Goal: Task Accomplishment & Management: Manage account settings

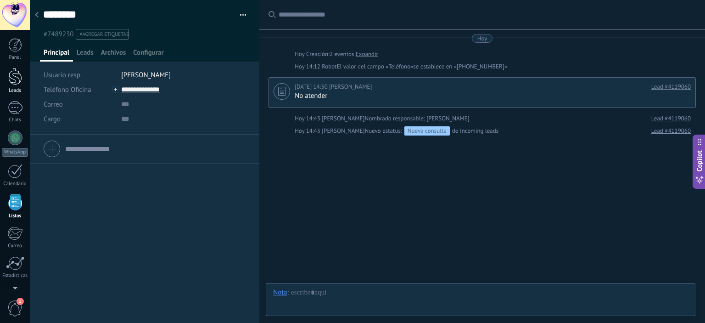
click at [20, 79] on div at bounding box center [15, 76] width 14 height 17
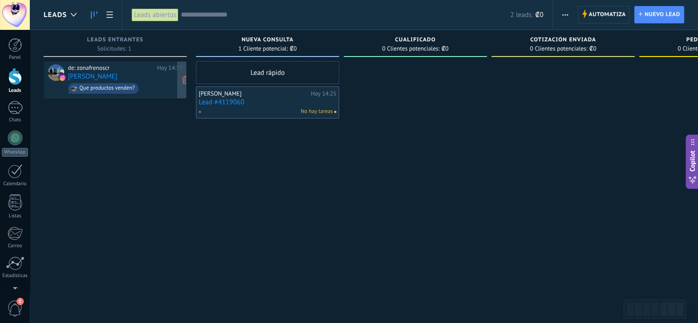
click at [95, 72] on div "de: zonafrenoscr [DATE] 14:59 [PERSON_NAME] Que productos venden?" at bounding box center [125, 79] width 115 height 31
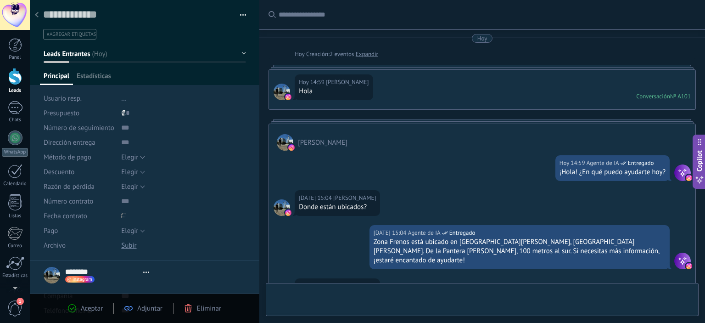
scroll to position [220, 0]
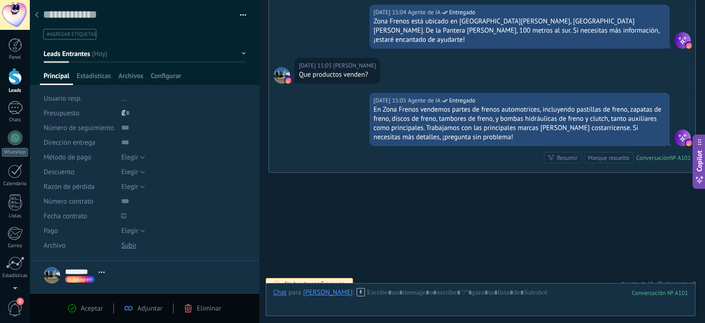
click at [39, 15] on div at bounding box center [36, 15] width 13 height 18
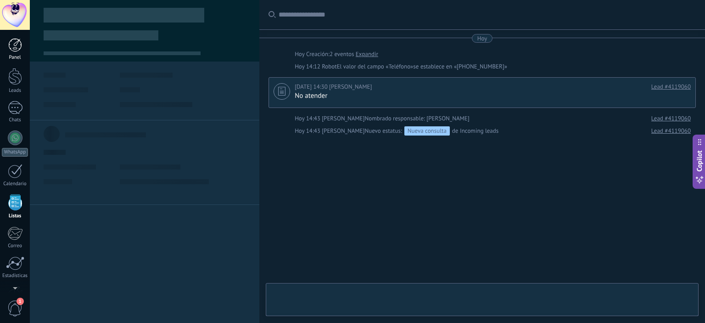
click at [11, 49] on div at bounding box center [15, 45] width 14 height 14
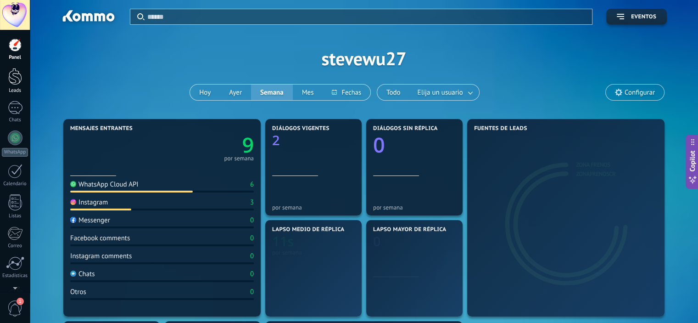
click at [14, 83] on div at bounding box center [15, 76] width 14 height 17
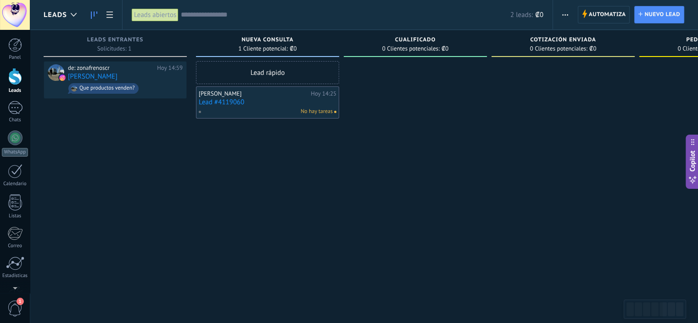
click at [217, 101] on link "Lead #4119060" at bounding box center [268, 102] width 138 height 8
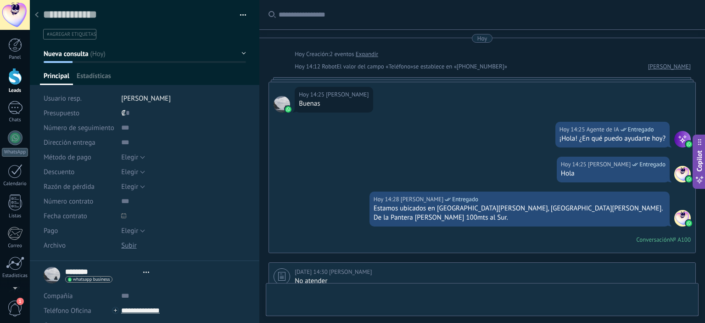
type textarea "**********"
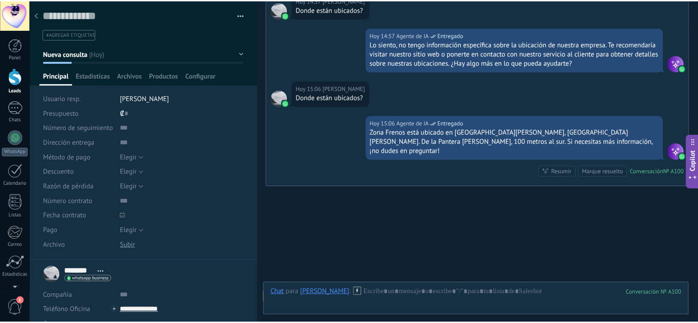
scroll to position [659, 0]
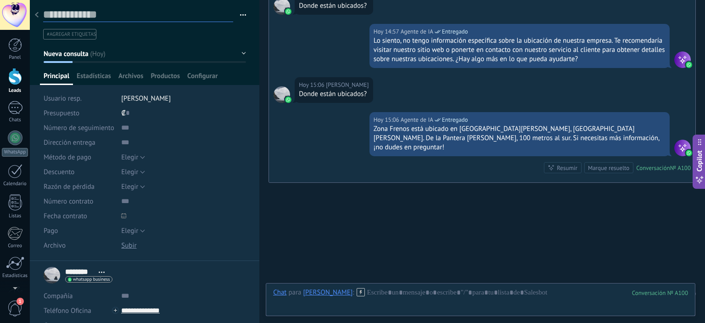
click at [82, 11] on textarea at bounding box center [138, 15] width 190 height 14
click at [126, 14] on textarea at bounding box center [138, 15] width 190 height 14
click at [35, 17] on icon at bounding box center [37, 15] width 4 height 6
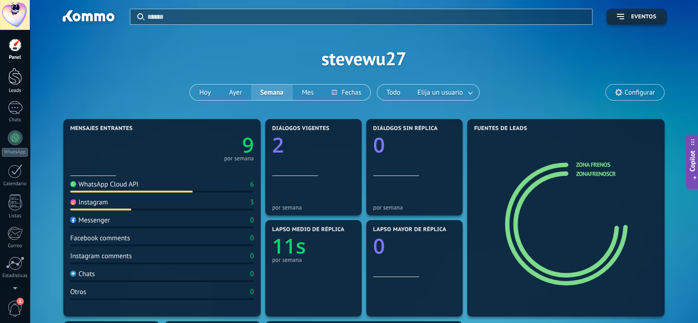
click at [13, 80] on div at bounding box center [15, 76] width 14 height 17
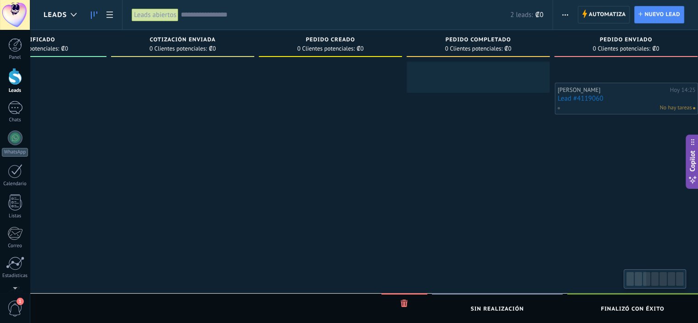
scroll to position [0, 394]
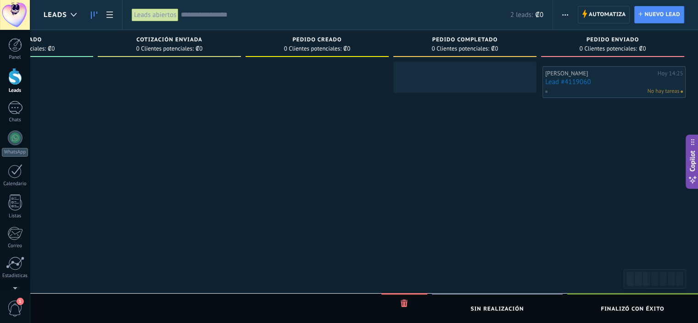
drag, startPoint x: 242, startPoint y: 108, endPoint x: 589, endPoint y: 88, distance: 347.2
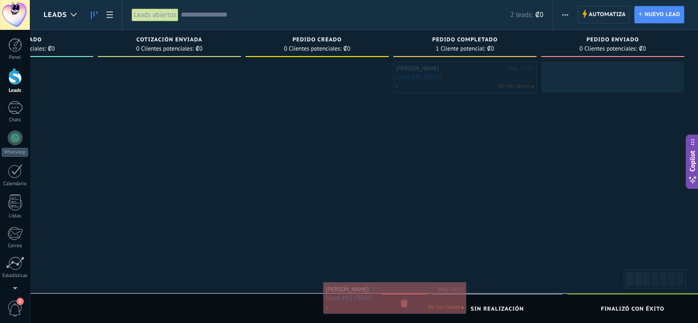
drag, startPoint x: 473, startPoint y: 84, endPoint x: 403, endPoint y: 305, distance: 231.7
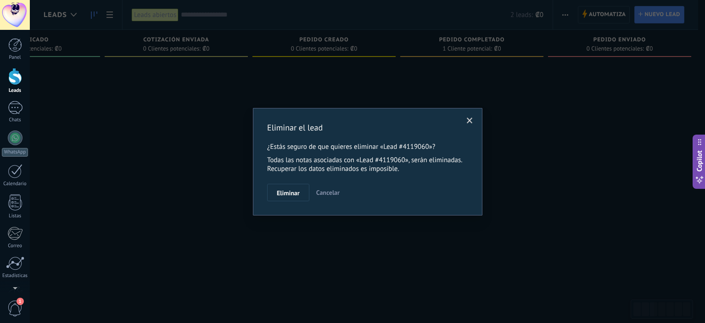
click at [324, 193] on span "Cancelar" at bounding box center [327, 192] width 23 height 8
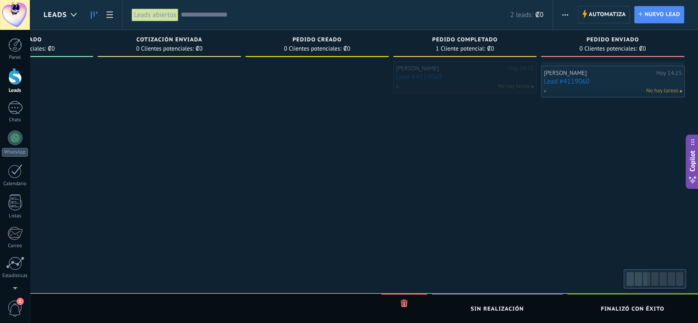
drag, startPoint x: 468, startPoint y: 76, endPoint x: 620, endPoint y: 81, distance: 152.1
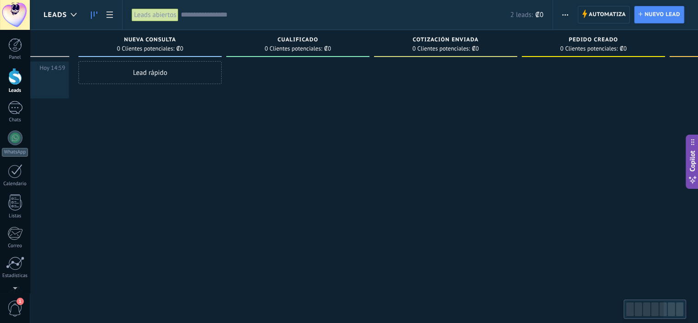
drag, startPoint x: 239, startPoint y: 146, endPoint x: 586, endPoint y: 163, distance: 347.5
click at [517, 164] on div at bounding box center [445, 162] width 143 height 203
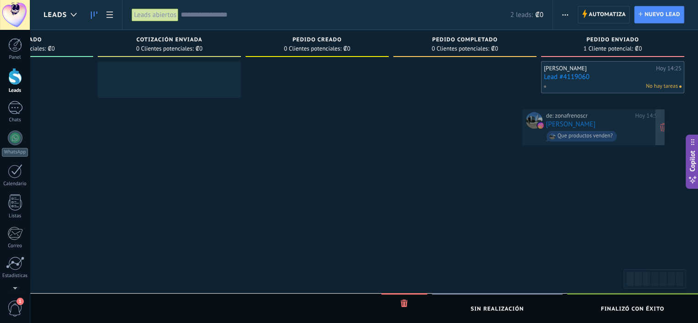
drag, startPoint x: 111, startPoint y: 77, endPoint x: 606, endPoint y: 124, distance: 497.2
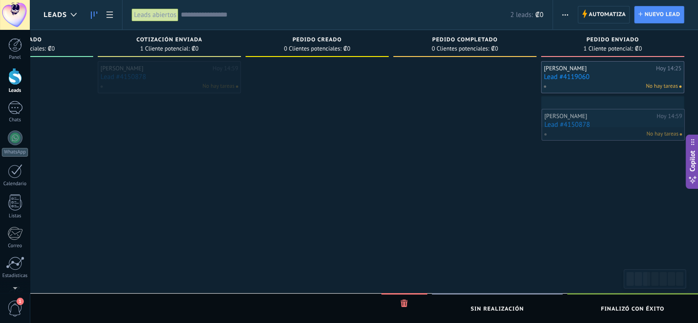
drag, startPoint x: 181, startPoint y: 76, endPoint x: 625, endPoint y: 124, distance: 446.1
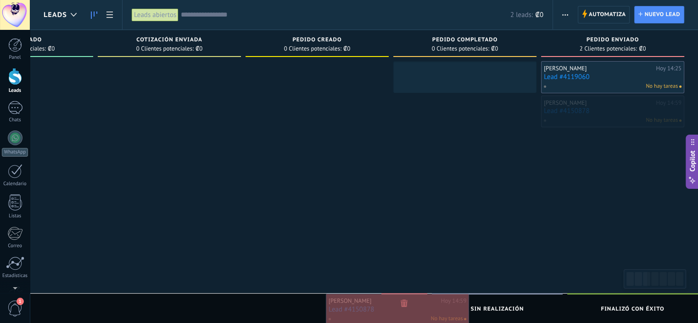
drag, startPoint x: 615, startPoint y: 109, endPoint x: 399, endPoint y: 308, distance: 293.1
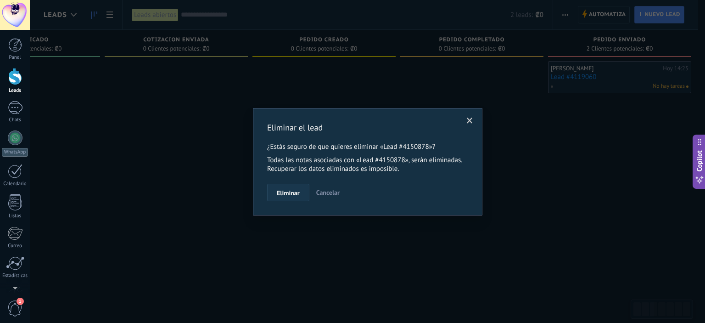
click at [287, 191] on span "Eliminar" at bounding box center [288, 193] width 23 height 6
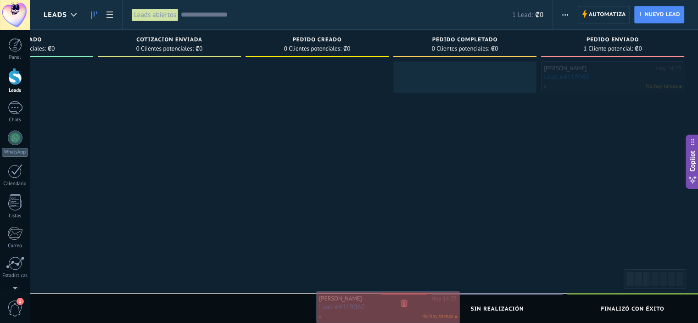
drag, startPoint x: 633, startPoint y: 76, endPoint x: 400, endPoint y: 306, distance: 327.9
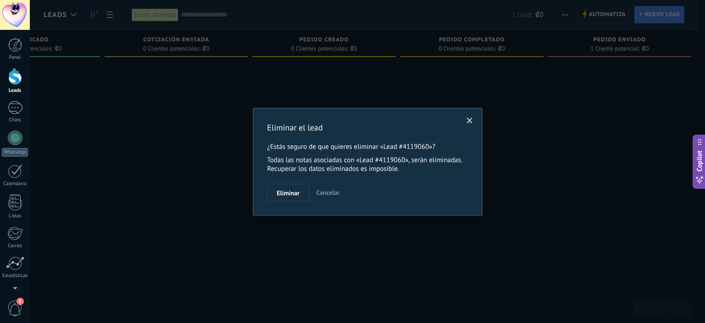
click at [284, 189] on button "Eliminar" at bounding box center [288, 192] width 42 height 17
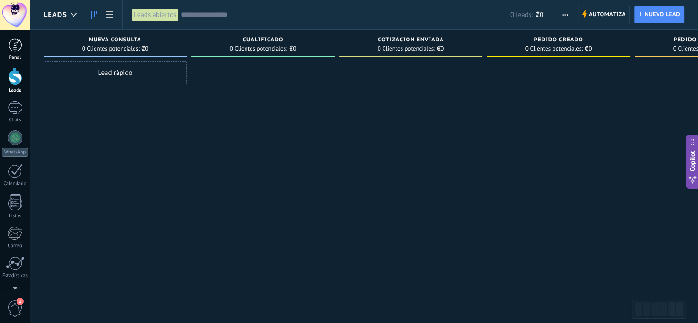
click at [16, 49] on div at bounding box center [15, 45] width 14 height 14
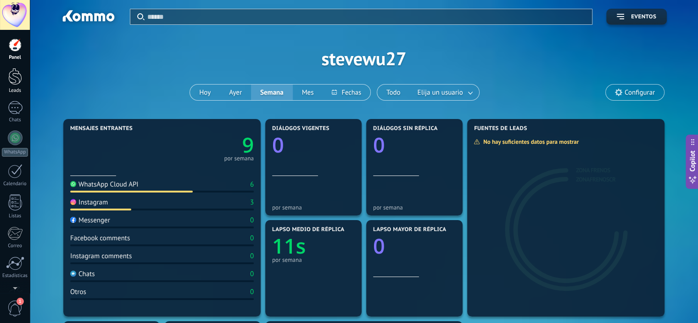
click at [15, 81] on div at bounding box center [15, 76] width 14 height 17
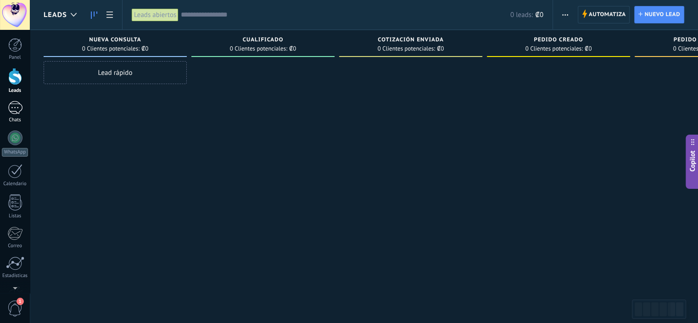
click at [17, 109] on div at bounding box center [15, 107] width 15 height 13
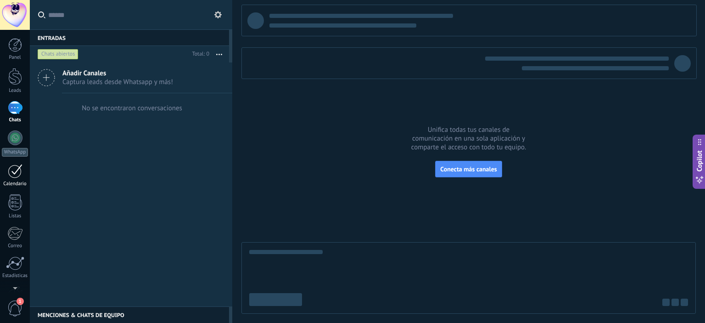
click at [18, 172] on div at bounding box center [15, 171] width 15 height 14
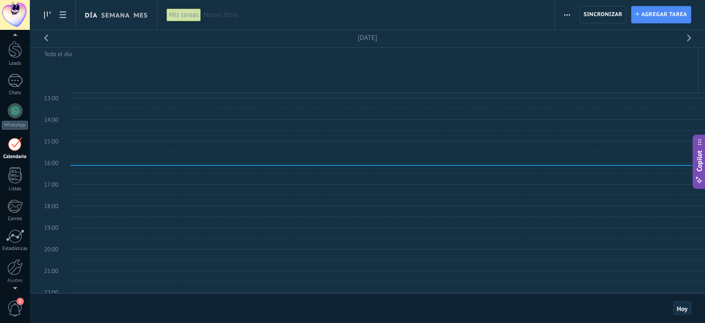
scroll to position [230, 0]
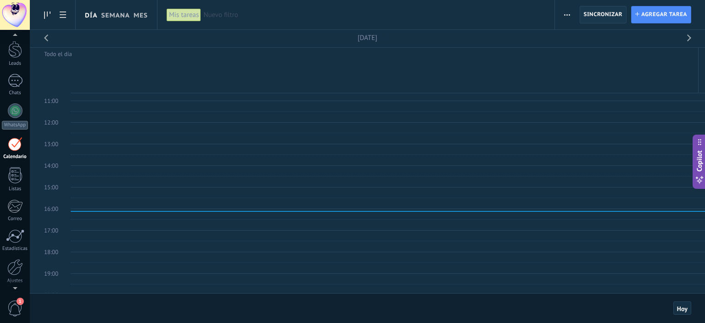
click at [612, 10] on span "Sincronizar" at bounding box center [603, 14] width 39 height 17
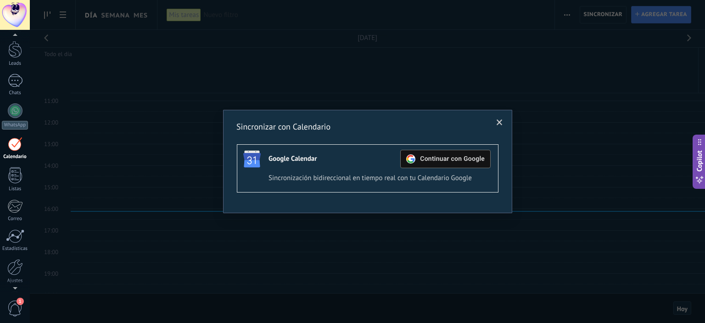
click at [498, 121] on span at bounding box center [500, 122] width 6 height 6
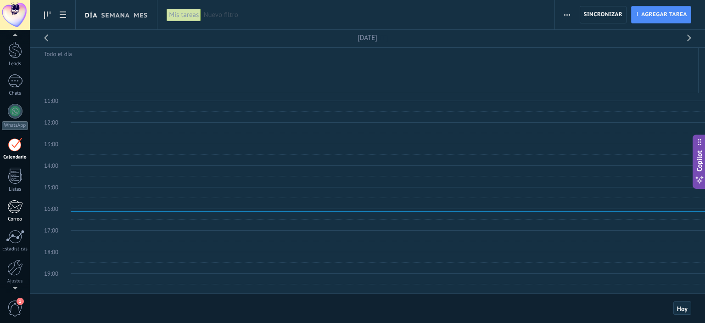
scroll to position [27, 0]
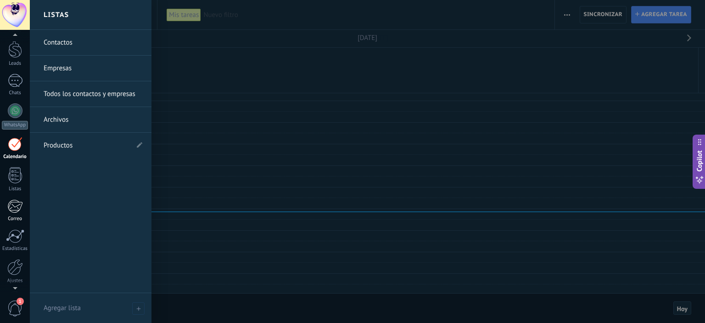
click at [13, 210] on div at bounding box center [14, 206] width 15 height 14
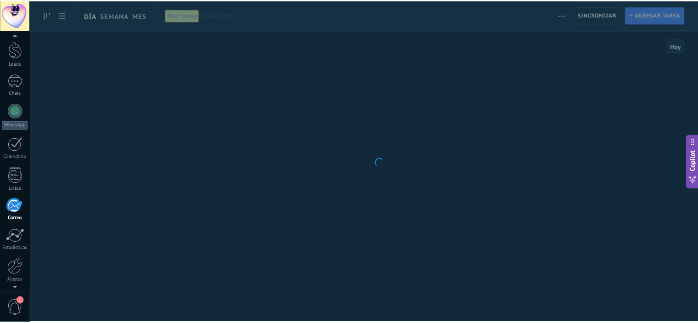
scroll to position [59, 0]
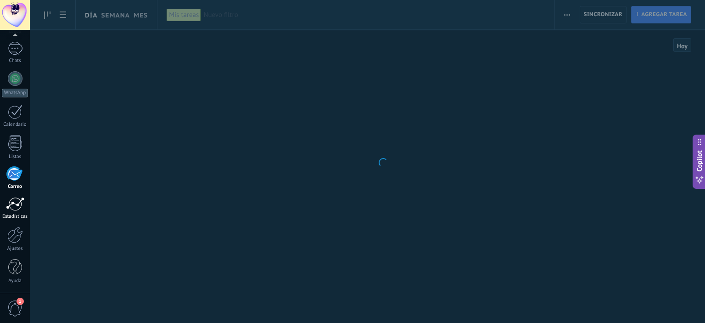
click at [16, 204] on div at bounding box center [15, 204] width 18 height 14
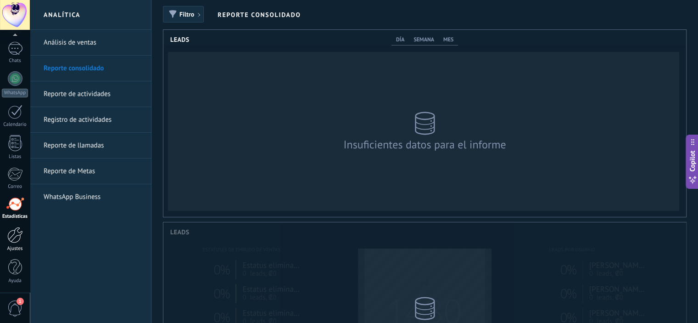
scroll to position [186, 523]
click at [404, 37] on span "día" at bounding box center [400, 39] width 8 height 7
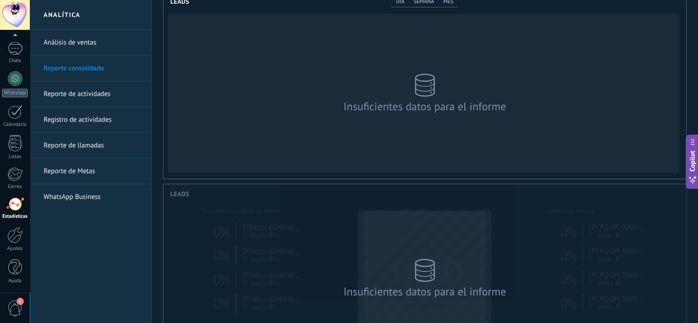
scroll to position [46, 0]
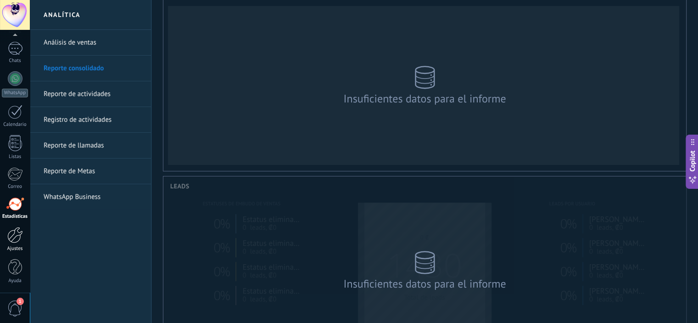
click at [14, 243] on div at bounding box center [15, 235] width 16 height 16
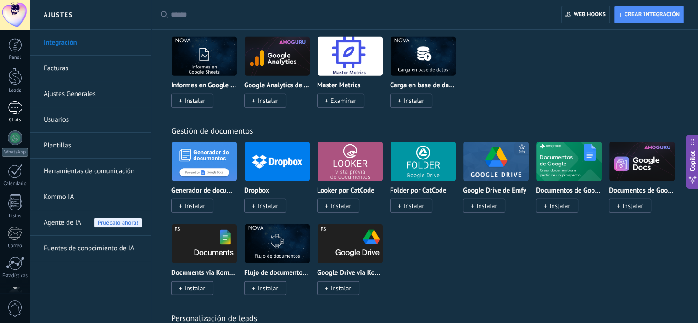
click at [17, 108] on div at bounding box center [15, 107] width 15 height 13
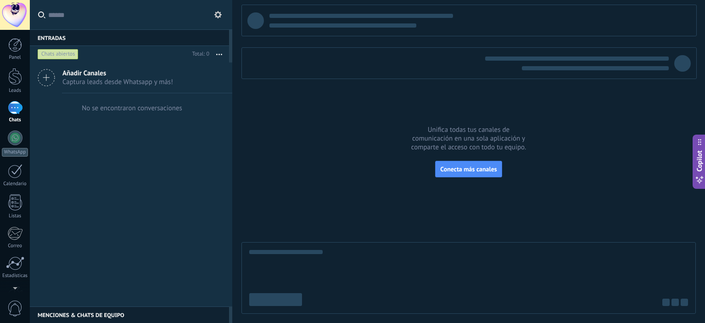
click at [220, 12] on use at bounding box center [217, 14] width 7 height 7
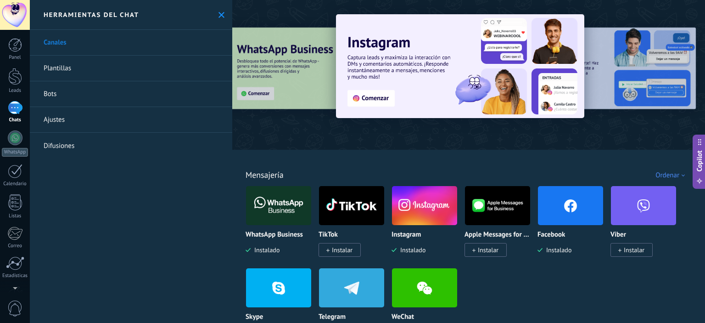
click at [223, 13] on div "Herramientas del chat" at bounding box center [131, 15] width 202 height 30
click at [220, 14] on icon at bounding box center [222, 15] width 6 height 6
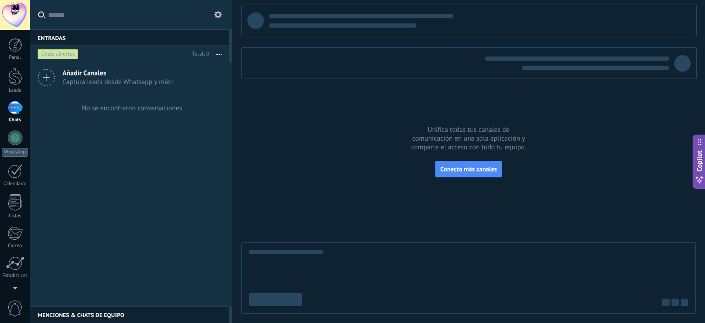
click at [49, 78] on icon at bounding box center [46, 77] width 17 height 17
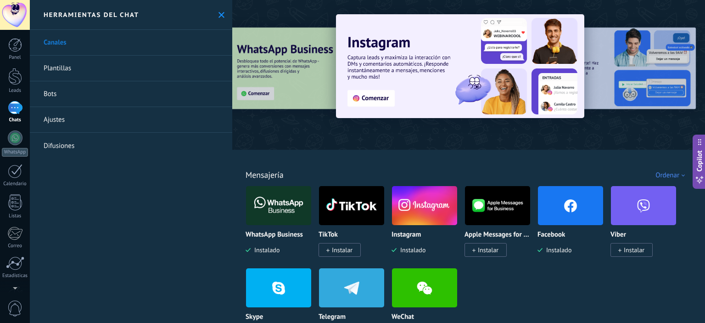
click at [223, 16] on div "Herramientas del chat" at bounding box center [131, 15] width 202 height 30
click at [219, 14] on use at bounding box center [222, 15] width 6 height 6
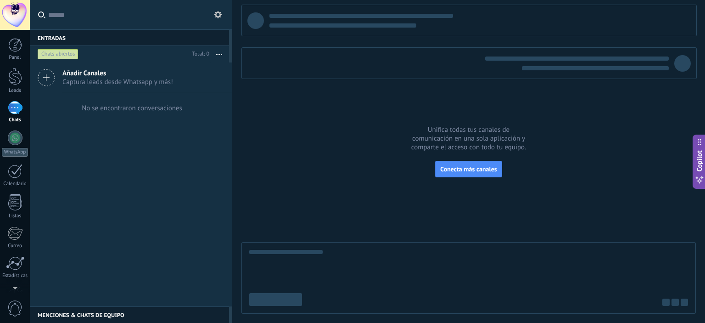
click at [57, 36] on div "Entradas 0" at bounding box center [129, 37] width 199 height 17
click at [78, 18] on input "text" at bounding box center [136, 14] width 177 height 29
click at [73, 314] on div "Menciones & Chats de equipo 0" at bounding box center [129, 314] width 199 height 17
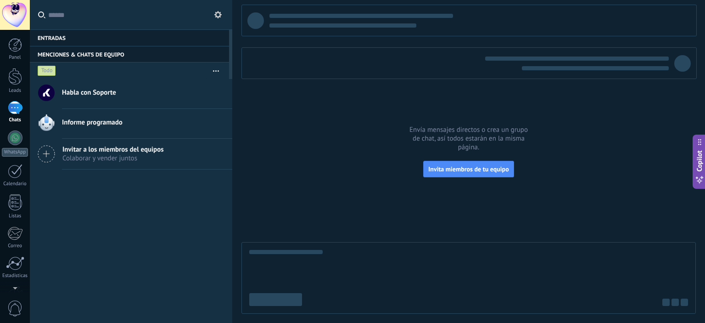
click at [105, 157] on span "Colaborar y vender juntos" at bounding box center [112, 158] width 101 height 9
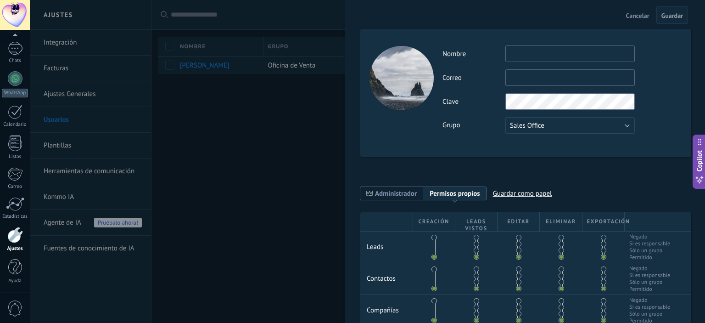
click at [246, 137] on div at bounding box center [352, 161] width 705 height 323
